Goal: Information Seeking & Learning: Learn about a topic

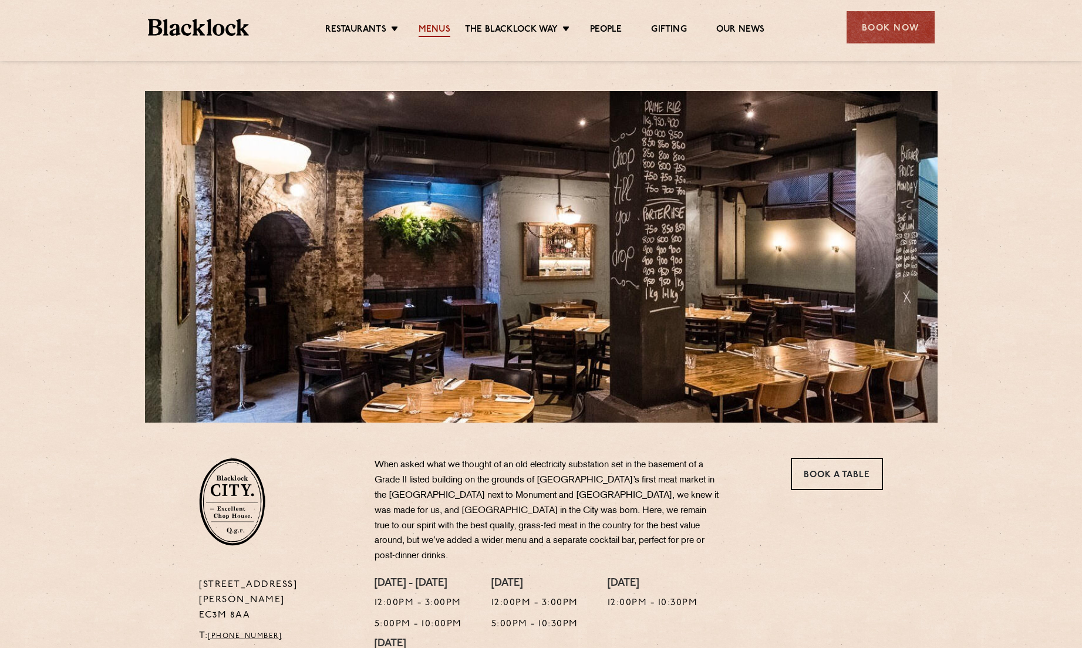
click at [432, 32] on link "Menus" at bounding box center [435, 30] width 32 height 13
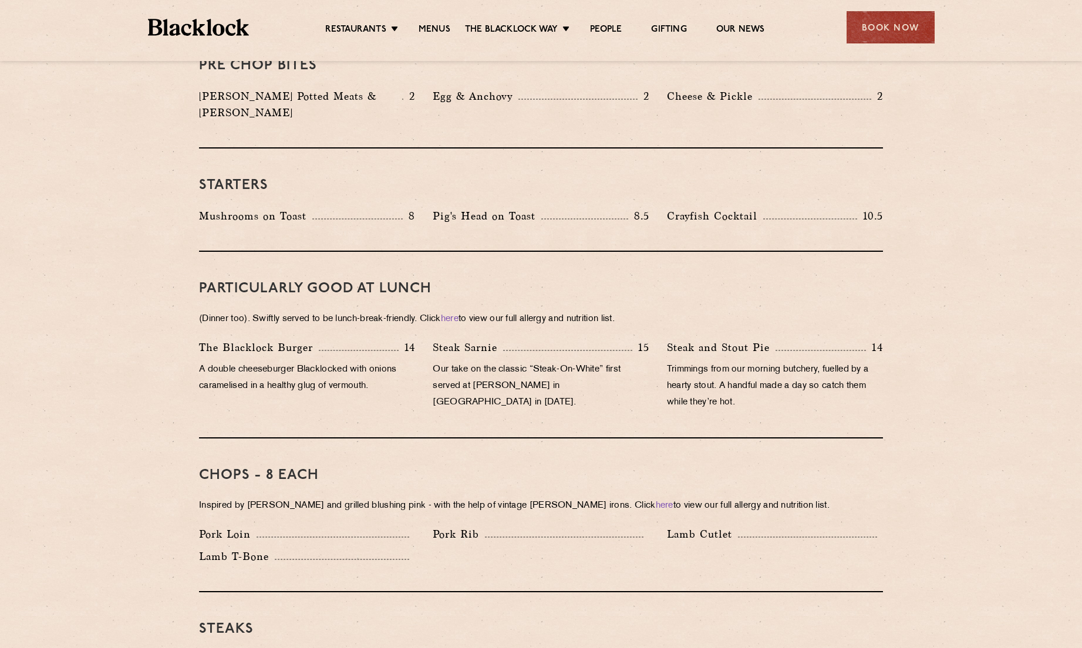
scroll to position [352, 0]
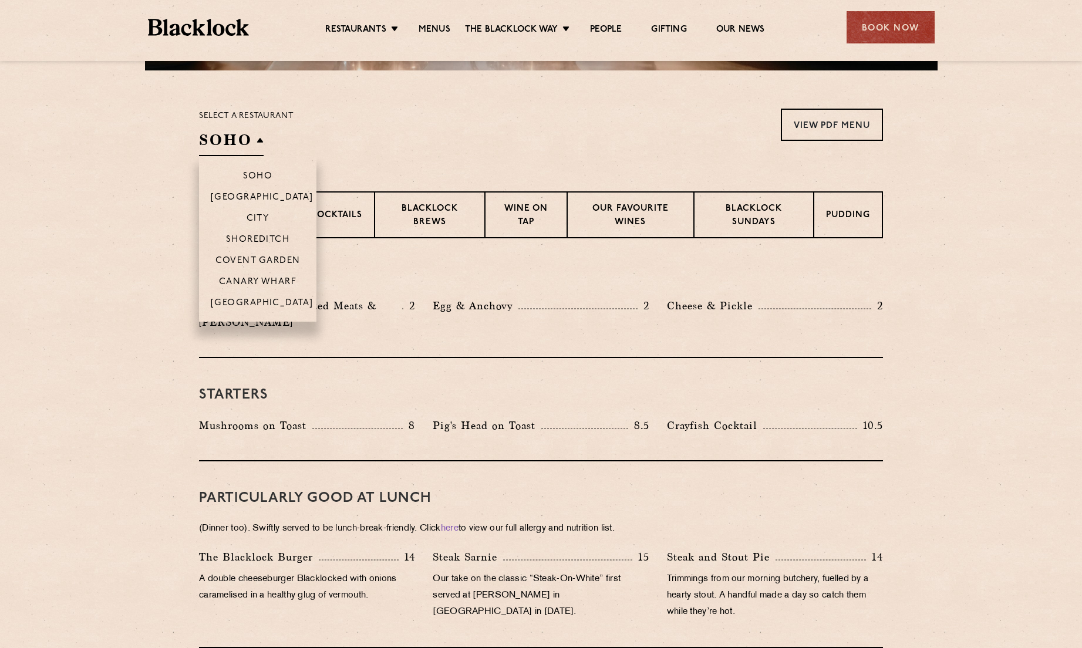
click at [248, 135] on h2 "SOHO" at bounding box center [231, 143] width 65 height 26
click at [258, 216] on p "City" at bounding box center [258, 220] width 23 height 12
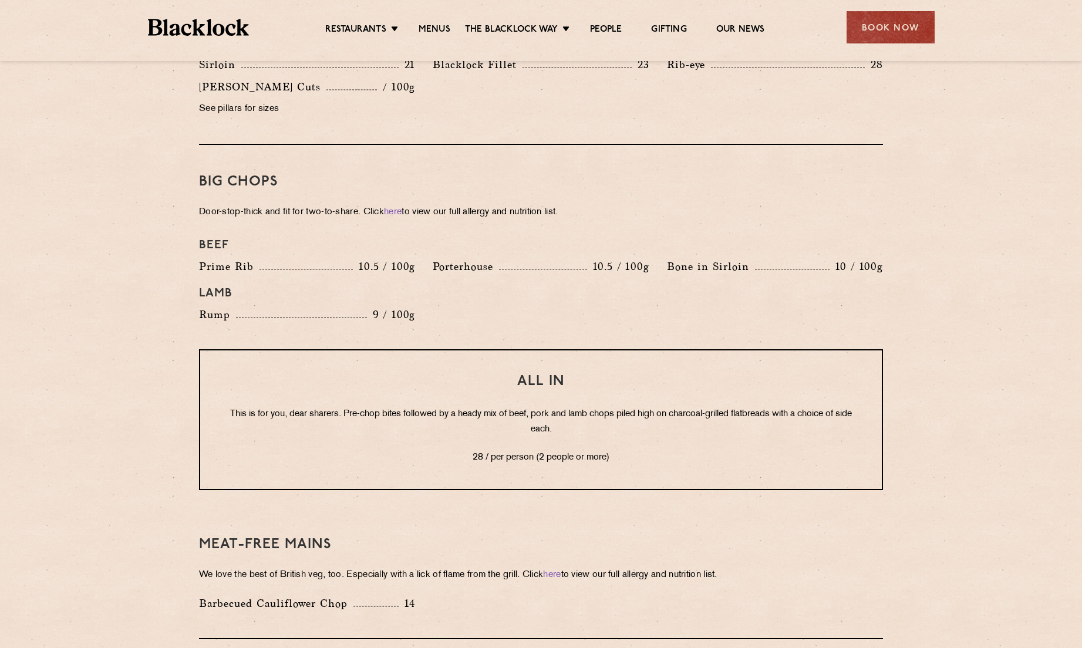
scroll to position [1233, 0]
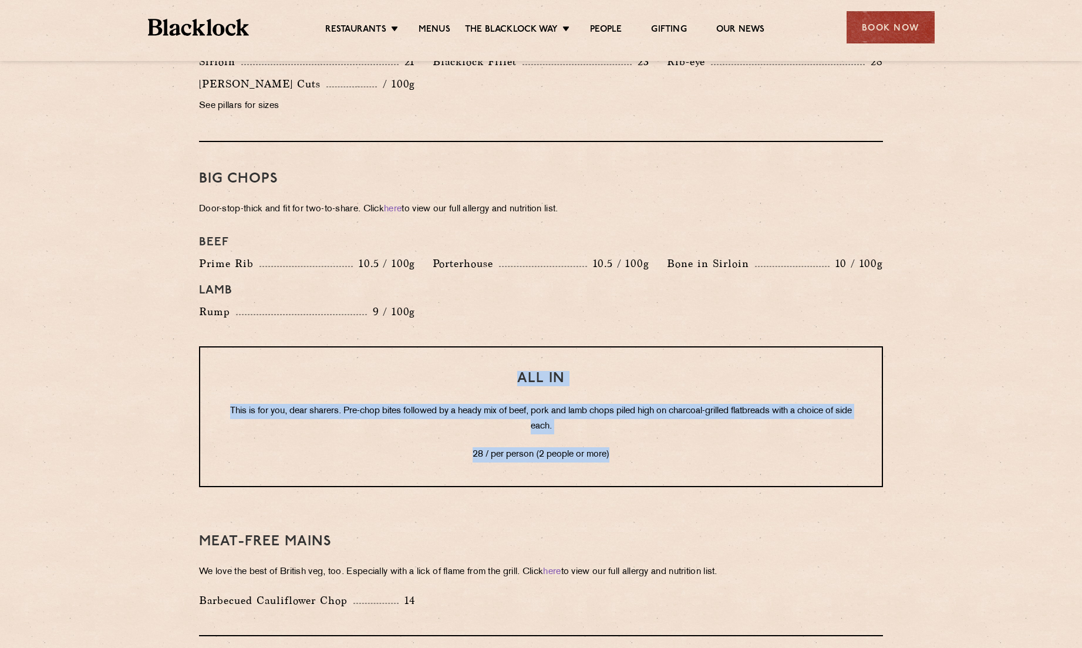
drag, startPoint x: 610, startPoint y: 437, endPoint x: 222, endPoint y: 355, distance: 396.2
click at [222, 355] on div "All In This is for you, dear sharers. Pre-chop bites followed by a heady mix of…" at bounding box center [541, 416] width 684 height 141
copy div "All In This is for you, dear sharers. Pre-chop bites followed by a heady mix of…"
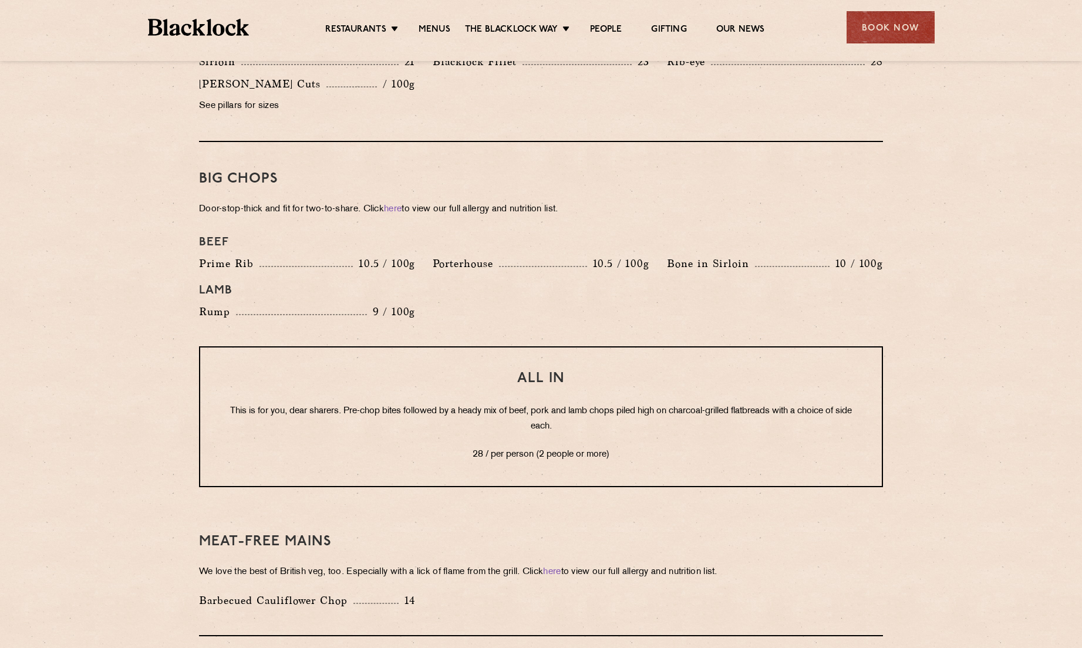
click at [636, 318] on div "Big Chops Door-stop-thick and fit for two-to-share. Click here to view our full…" at bounding box center [541, 244] width 684 height 204
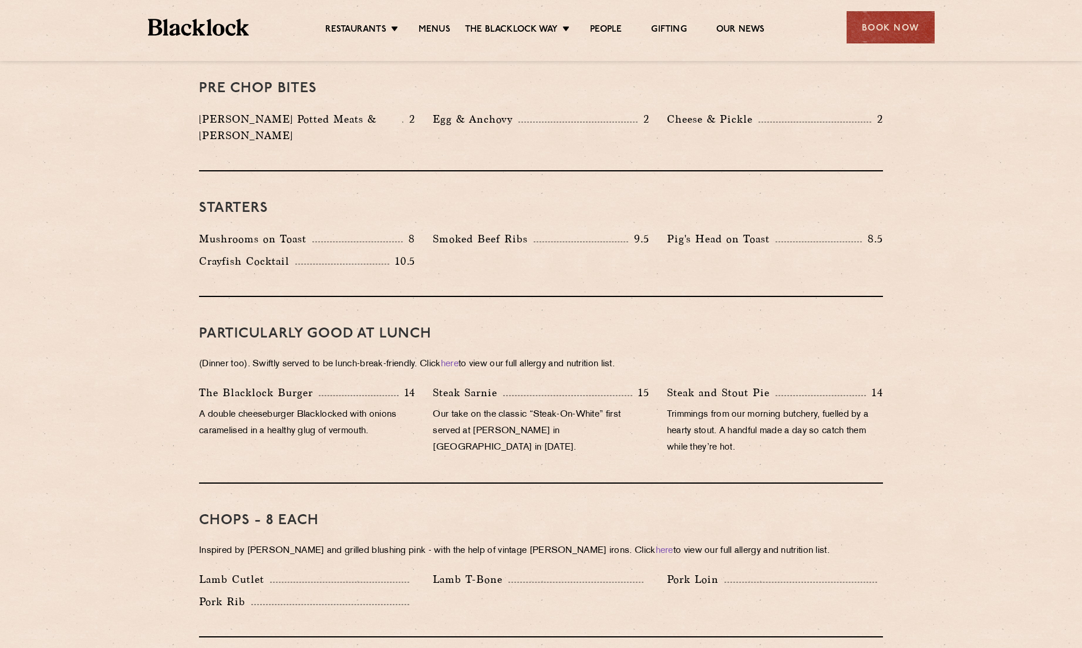
scroll to position [470, 0]
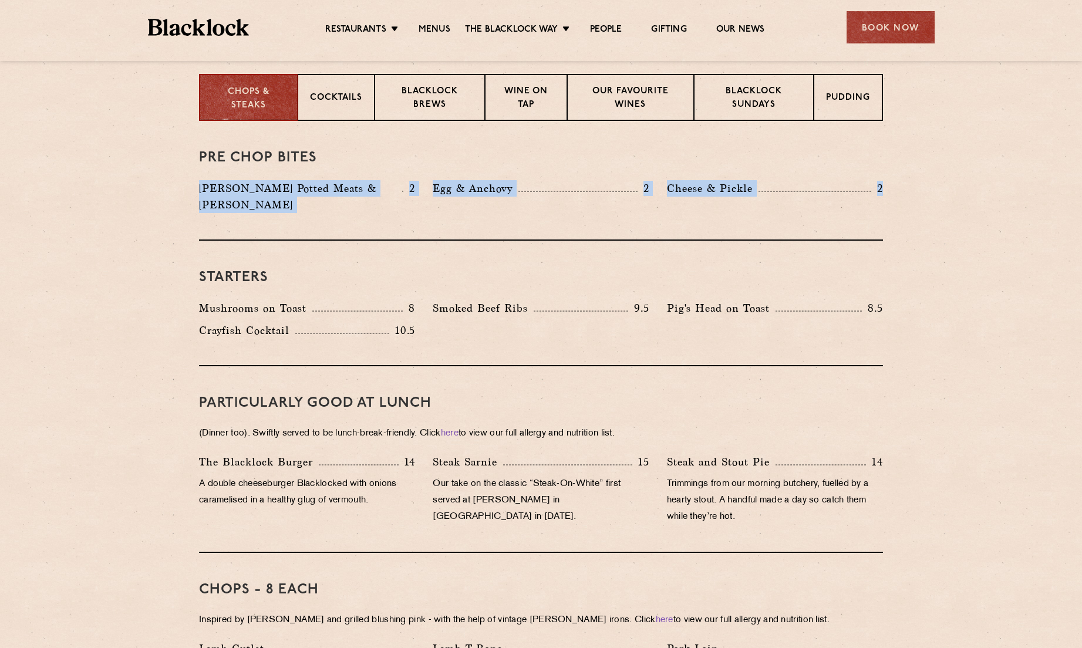
drag, startPoint x: 893, startPoint y: 186, endPoint x: 161, endPoint y: 183, distance: 731.4
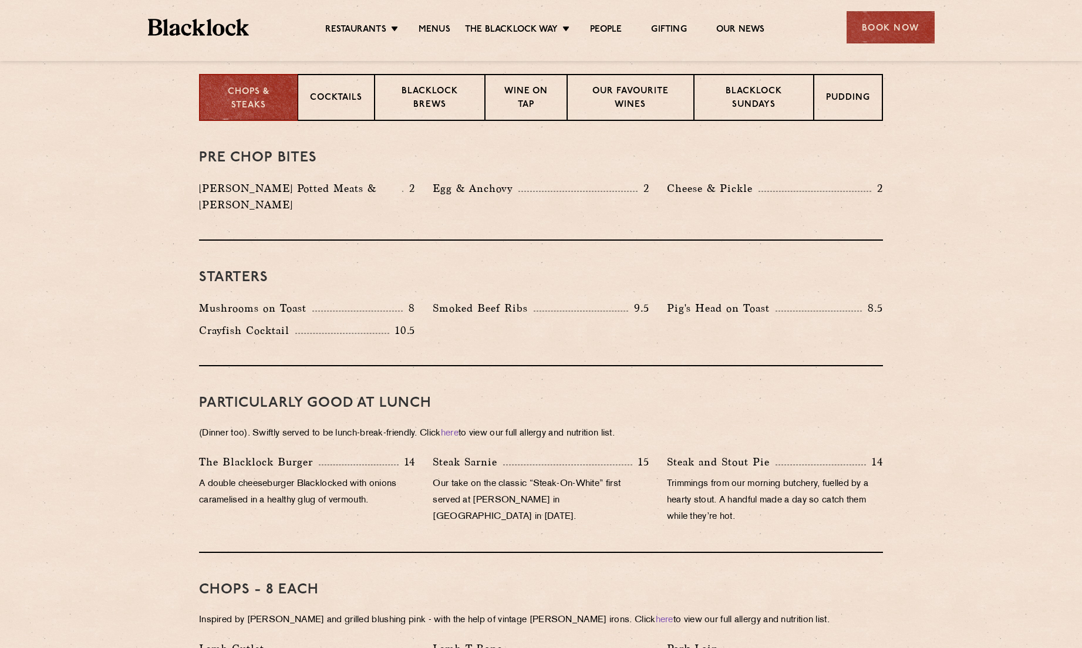
click at [302, 241] on div "Starters Mushrooms on Toast 8 Smoked Beef Ribs 9.5 Pig's Head on Toast 8.5 Cray…" at bounding box center [541, 304] width 684 height 126
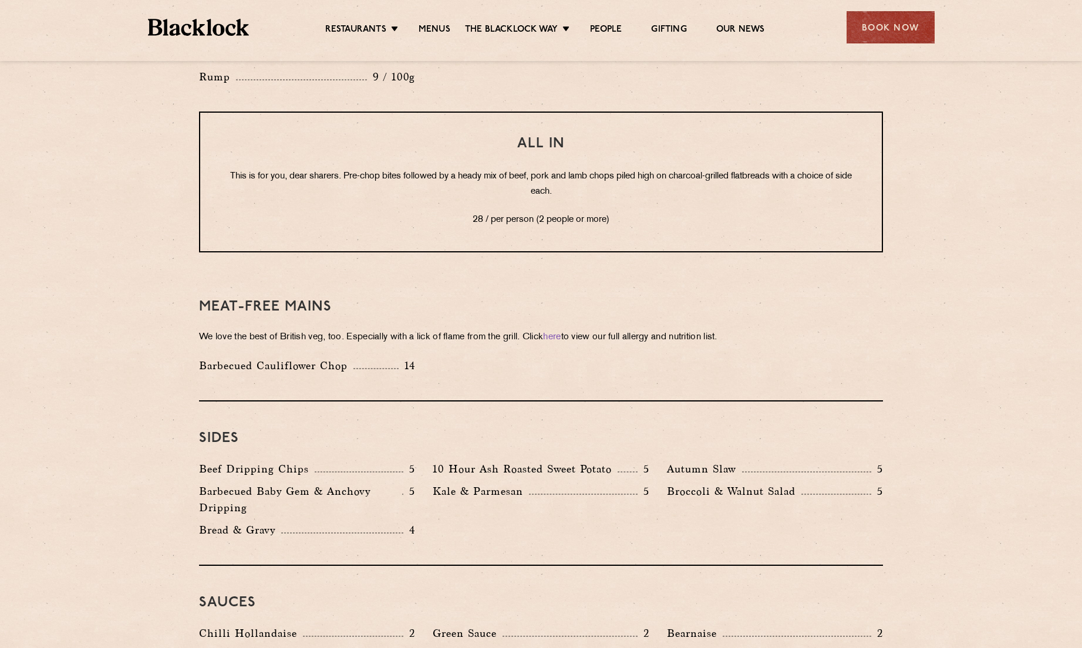
scroll to position [1702, 0]
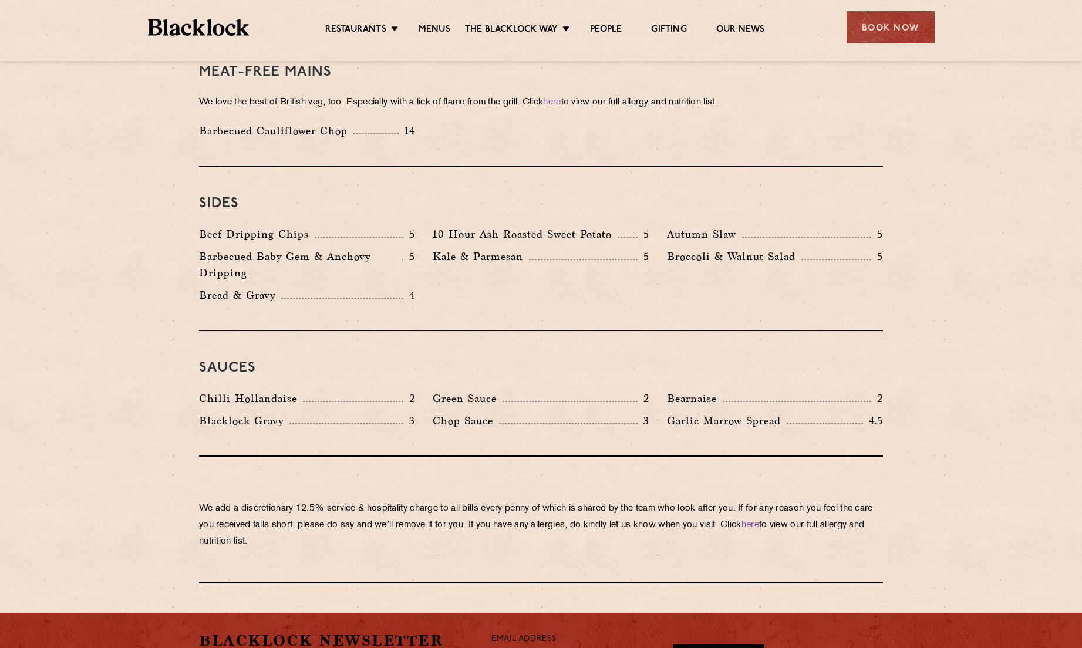
click at [475, 168] on div "Sides Beef Dripping Chips 5 10 Hour Ash Roasted Sweet Potato 5 Autumn Slaw 5 Ba…" at bounding box center [541, 249] width 684 height 164
